Goal: Check status: Check status

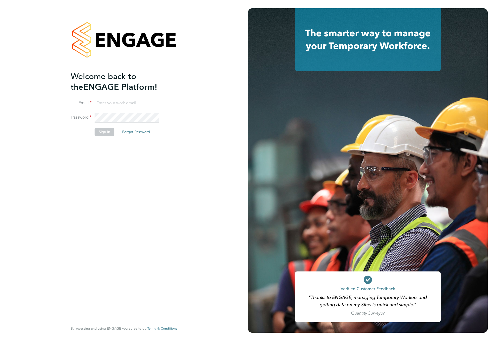
click at [109, 106] on input at bounding box center [127, 103] width 64 height 9
type input "[EMAIL_ADDRESS][PERSON_NAME][DOMAIN_NAME]"
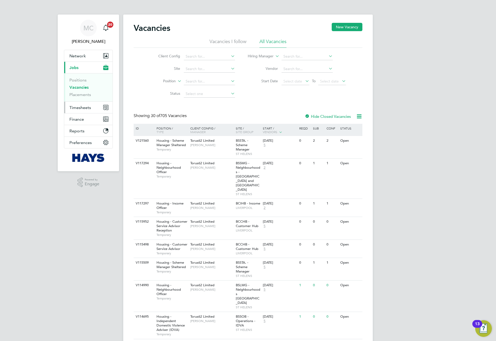
click at [83, 109] on span "Timesheets" at bounding box center [80, 107] width 22 height 5
click at [80, 93] on link "Timesheets" at bounding box center [80, 91] width 22 height 5
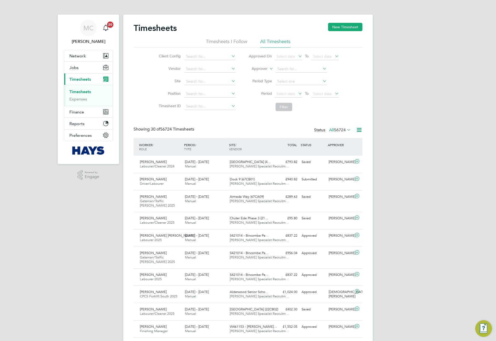
click at [257, 69] on label "Approver" at bounding box center [255, 68] width 23 height 5
click at [259, 70] on label "Approver" at bounding box center [255, 68] width 23 height 5
click at [259, 72] on li "Worker" at bounding box center [255, 74] width 26 height 7
click at [286, 70] on input at bounding box center [300, 68] width 51 height 7
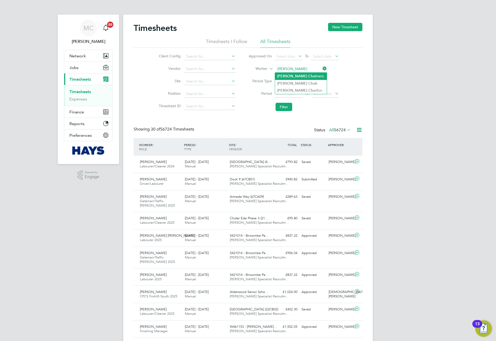
click at [303, 76] on li "[PERSON_NAME] [PERSON_NAME]" at bounding box center [301, 76] width 52 height 7
type input "[PERSON_NAME]"
click at [286, 106] on button "Filter" at bounding box center [283, 107] width 17 height 8
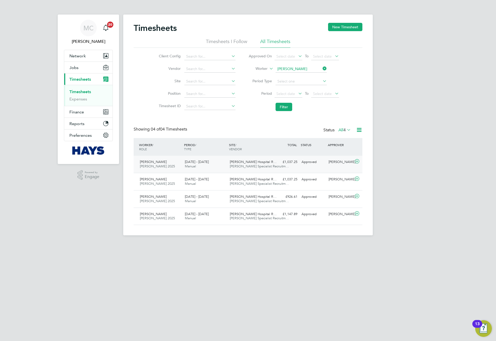
click at [274, 164] on div "£1,037.25 Approved" at bounding box center [285, 162] width 27 height 9
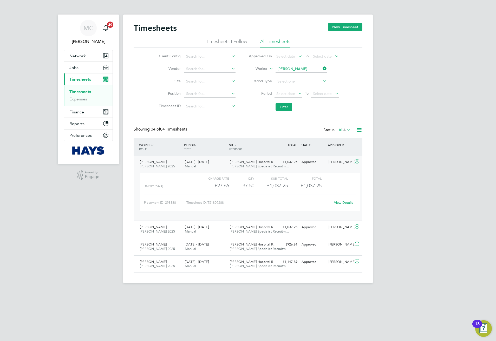
click at [238, 164] on span "[PERSON_NAME] Hospital R…" at bounding box center [253, 162] width 47 height 4
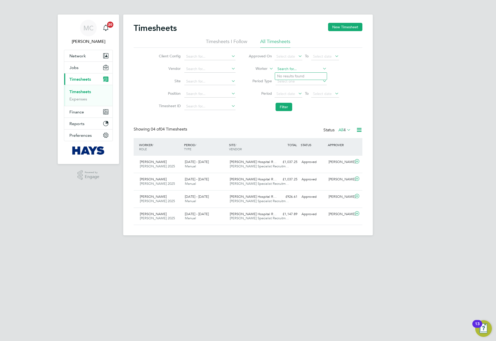
click at [310, 69] on input at bounding box center [300, 68] width 51 height 7
click at [301, 67] on input at bounding box center [300, 68] width 51 height 7
click at [295, 74] on li "[PERSON_NAME]" at bounding box center [301, 76] width 52 height 7
type input "[PERSON_NAME]"
click at [283, 108] on button "Filter" at bounding box center [283, 107] width 17 height 8
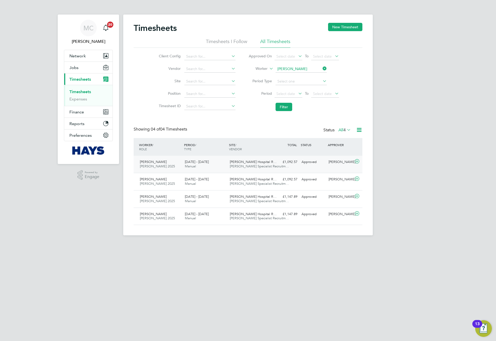
click at [284, 166] on div "£1,092.57 Approved" at bounding box center [285, 162] width 27 height 9
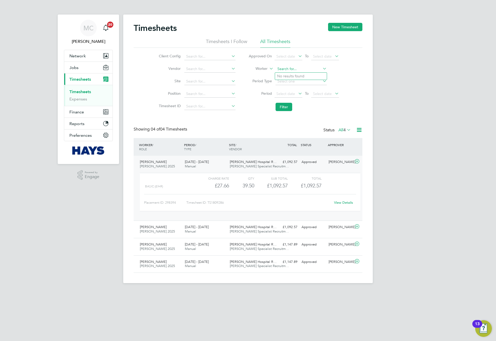
click at [299, 68] on input at bounding box center [300, 68] width 51 height 7
click at [264, 71] on div "Timesheets New Timesheet Timesheets I Follow All Timesheets Client Config Vendo…" at bounding box center [247, 149] width 249 height 269
click at [257, 80] on li "Approver" at bounding box center [255, 81] width 26 height 7
click at [288, 68] on input at bounding box center [300, 68] width 51 height 7
click at [300, 76] on li "[PERSON_NAME] ton" at bounding box center [301, 76] width 52 height 7
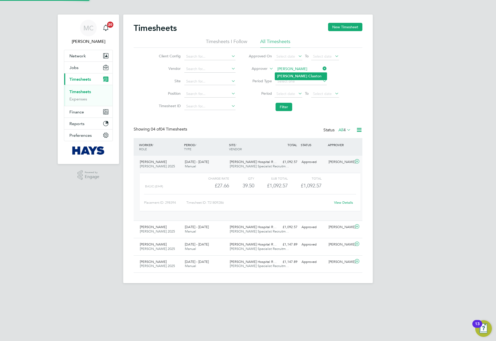
type input "[PERSON_NAME]"
click at [285, 105] on button "Filter" at bounding box center [283, 107] width 17 height 8
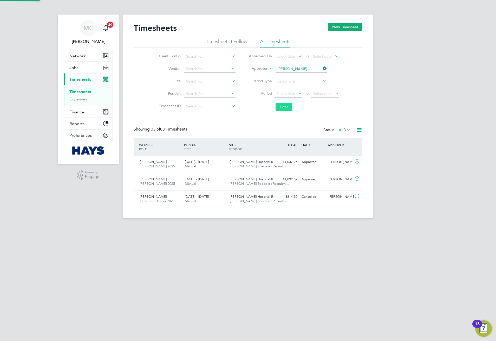
scroll to position [13, 45]
click at [247, 204] on div "[PERSON_NAME] Hospital R… [PERSON_NAME] Specialist Recruitm…" at bounding box center [250, 199] width 45 height 13
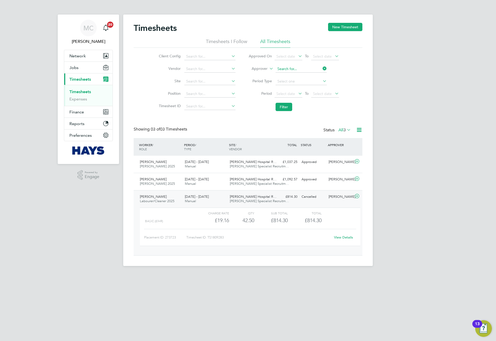
click at [303, 69] on input at bounding box center [300, 68] width 51 height 7
click at [268, 69] on icon at bounding box center [268, 67] width 0 height 5
click at [263, 74] on li "Worker" at bounding box center [255, 74] width 26 height 7
click at [286, 69] on input at bounding box center [300, 68] width 51 height 7
click at [291, 75] on b "Clith" at bounding box center [292, 76] width 8 height 4
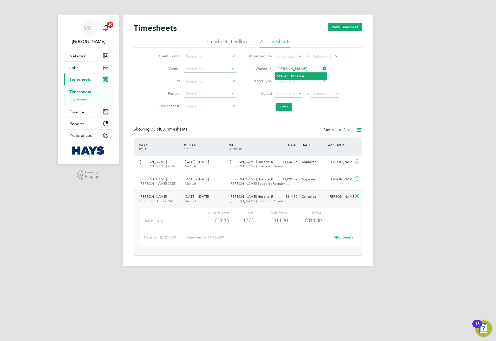
type input "[PERSON_NAME]"
click at [282, 109] on button "Filter" at bounding box center [283, 107] width 17 height 8
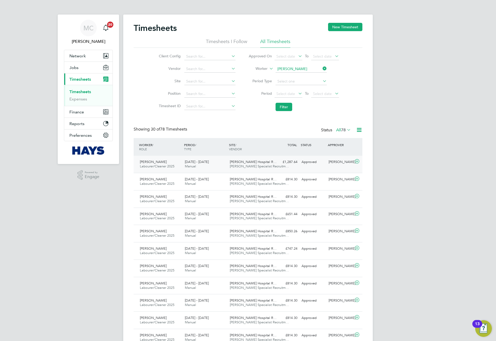
click at [213, 166] on div "[DATE] - [DATE] Manual" at bounding box center [205, 164] width 45 height 13
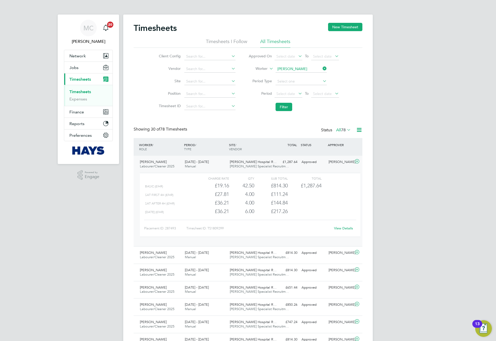
scroll to position [9, 51]
click at [301, 68] on input "[PERSON_NAME]" at bounding box center [300, 68] width 51 height 7
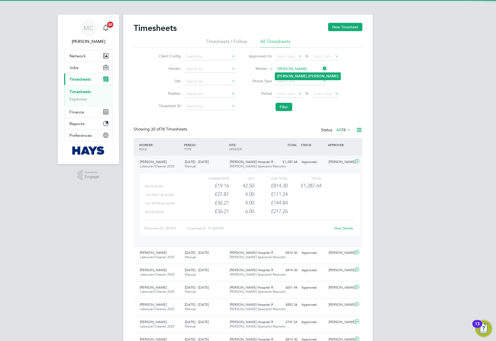
click at [308, 74] on b "[PERSON_NAME]" at bounding box center [323, 76] width 30 height 4
type input "[PERSON_NAME]"
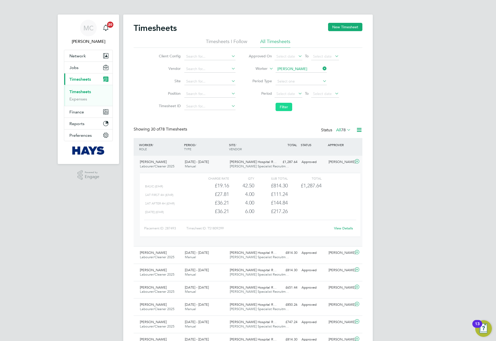
click at [285, 108] on button "Filter" at bounding box center [283, 107] width 17 height 8
